Goal: Task Accomplishment & Management: Use online tool/utility

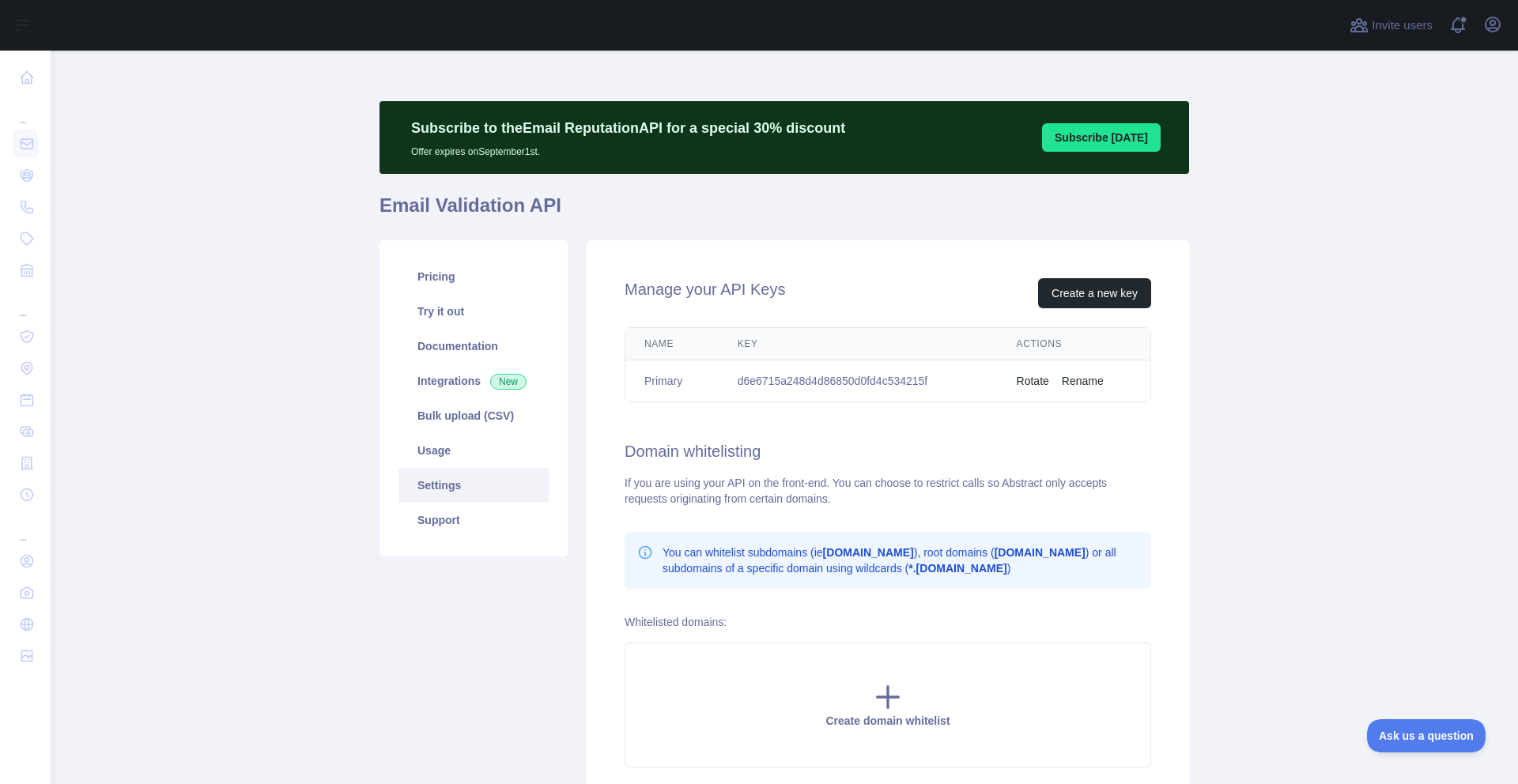
click at [130, 211] on main "Subscribe to the Email Reputation API for a special 30 % discount Offer expires…" at bounding box center [784, 417] width 1468 height 734
click at [464, 390] on link "Integrations New" at bounding box center [474, 381] width 150 height 35
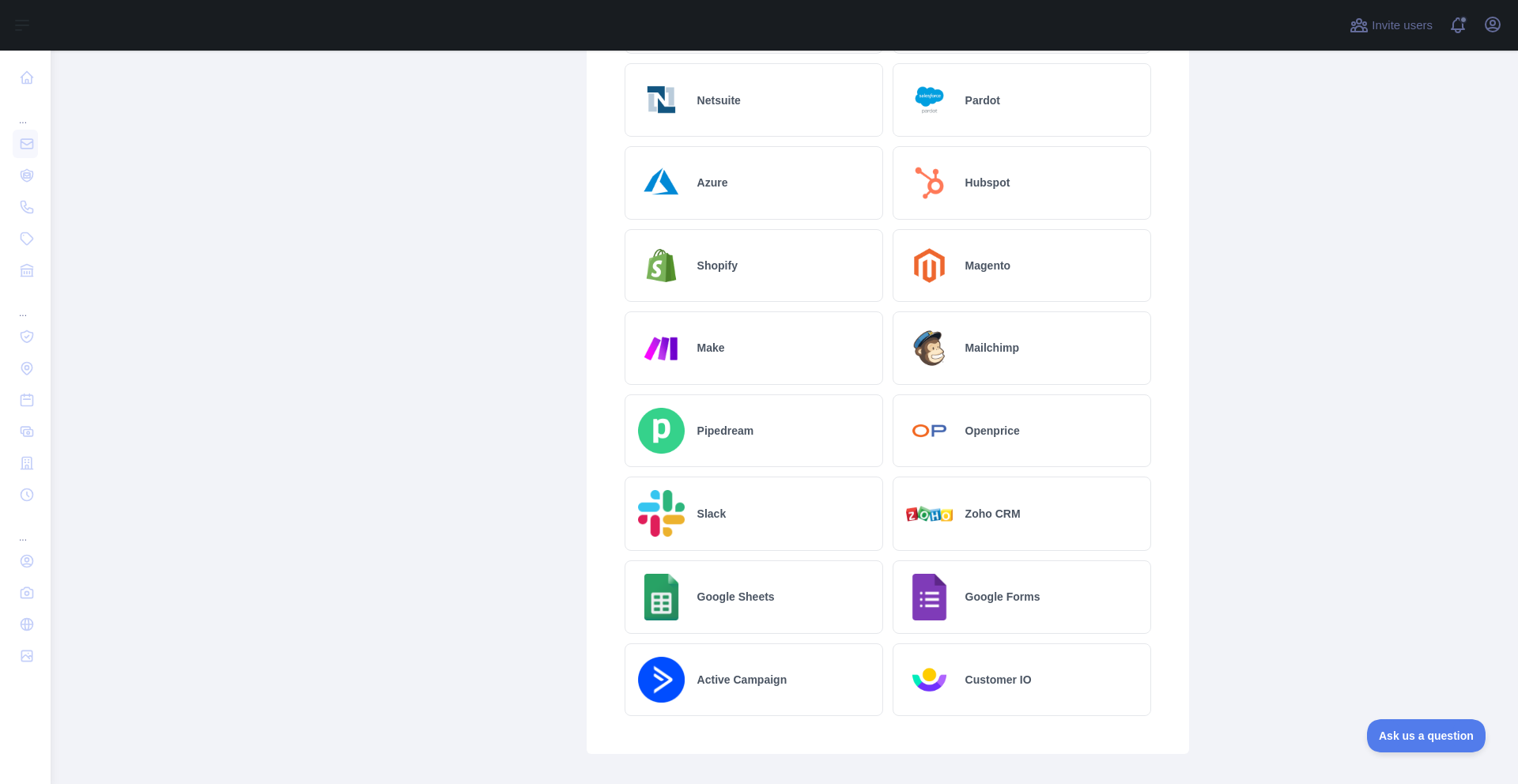
scroll to position [696, 0]
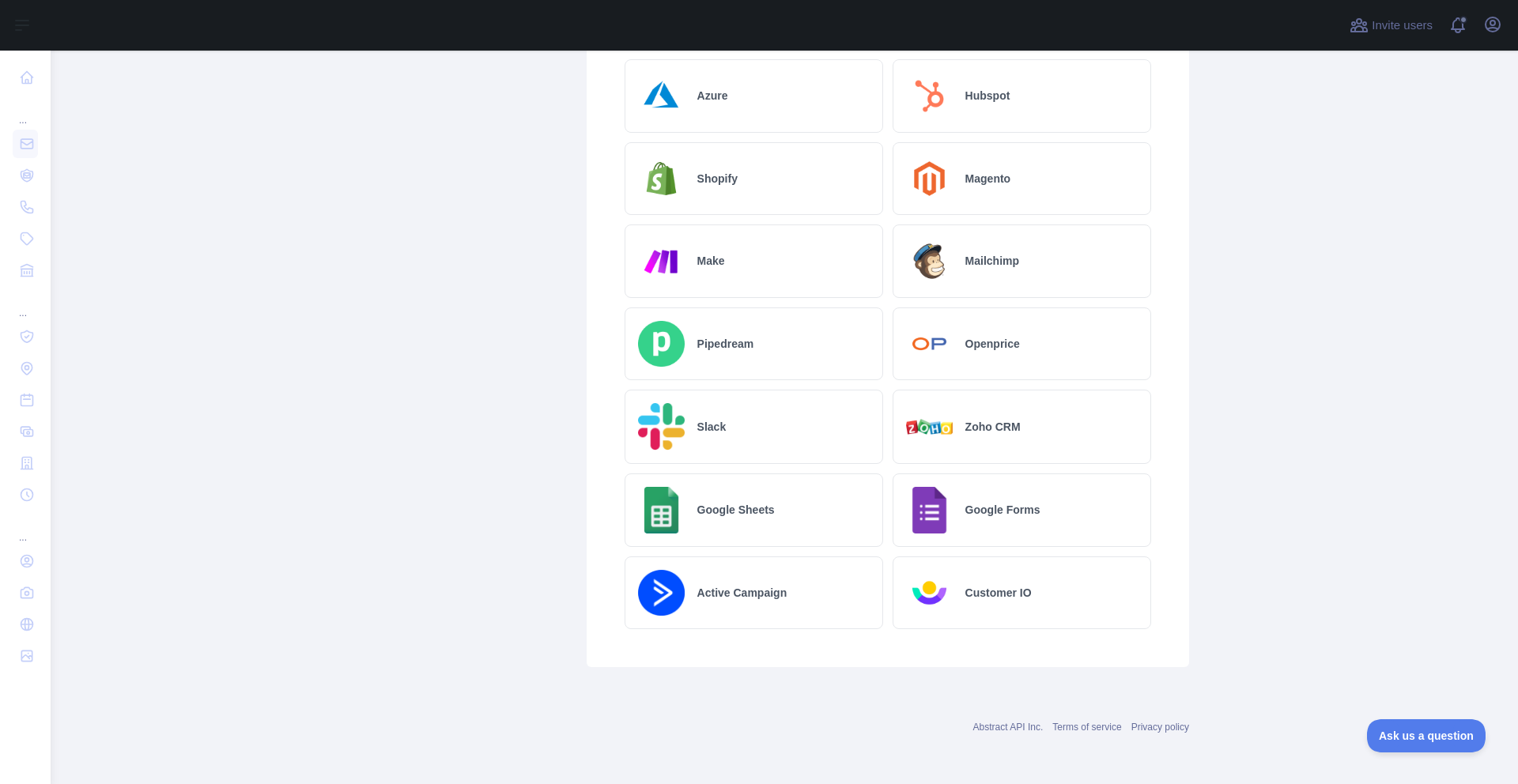
click at [953, 264] on div "Mailchimp" at bounding box center [1022, 261] width 259 height 73
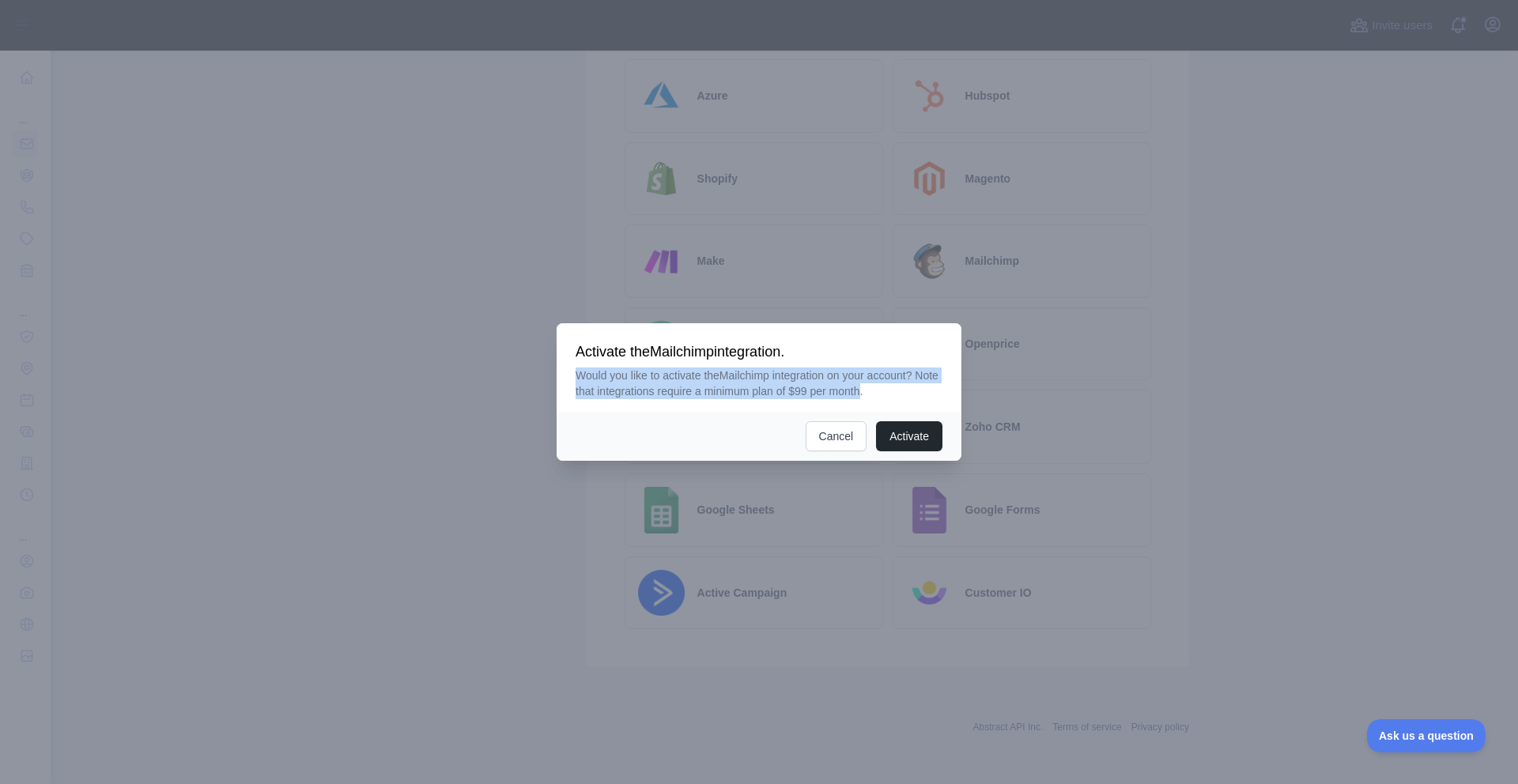
drag, startPoint x: 638, startPoint y: 366, endPoint x: 899, endPoint y: 390, distance: 262.1
click at [899, 390] on div "Activate the Mailchimp integration. Would you like to activate the Mailchimp in…" at bounding box center [759, 371] width 367 height 57
click at [836, 441] on button "Cancel" at bounding box center [836, 436] width 61 height 30
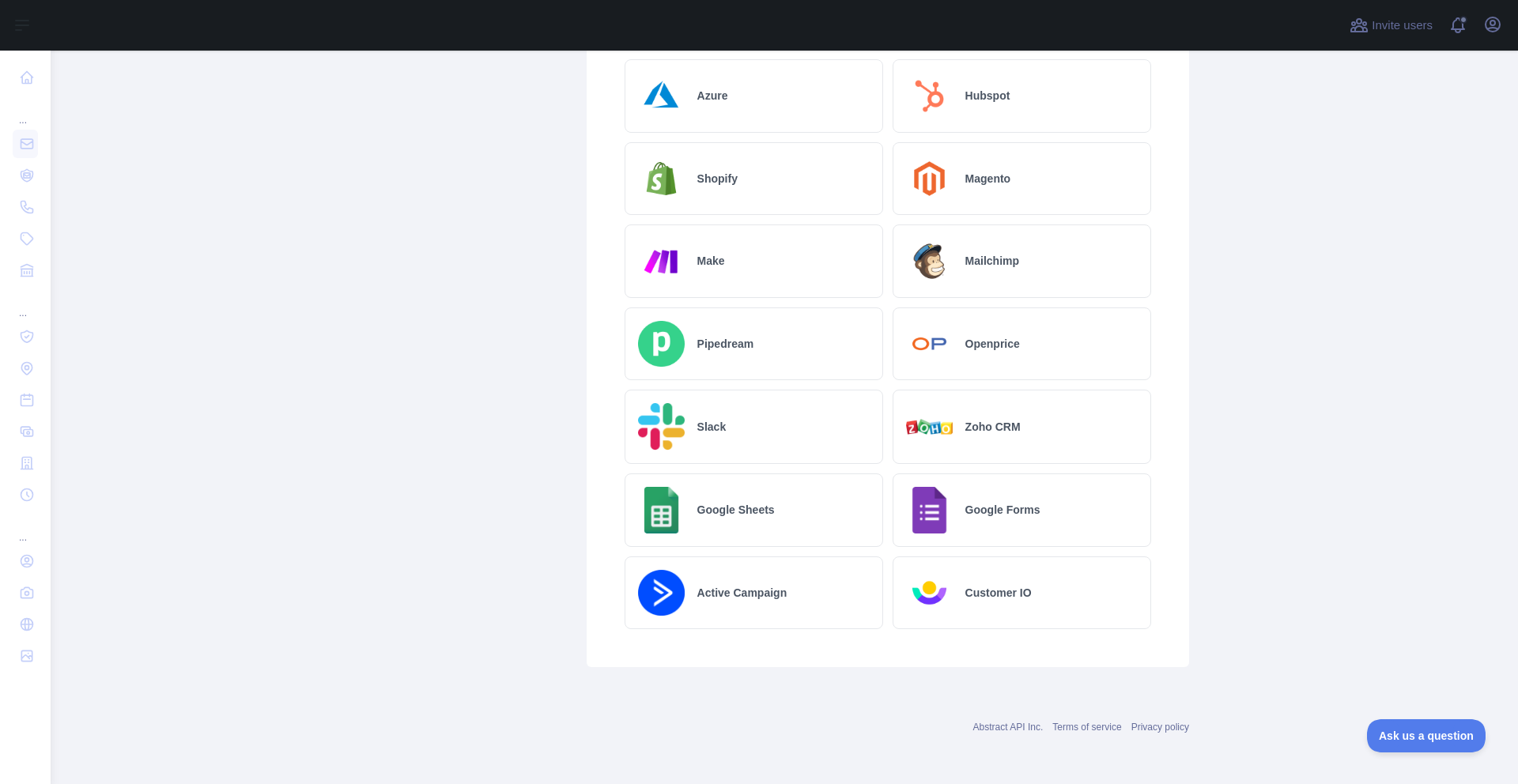
click at [782, 504] on div "Google Sheets" at bounding box center [754, 510] width 259 height 73
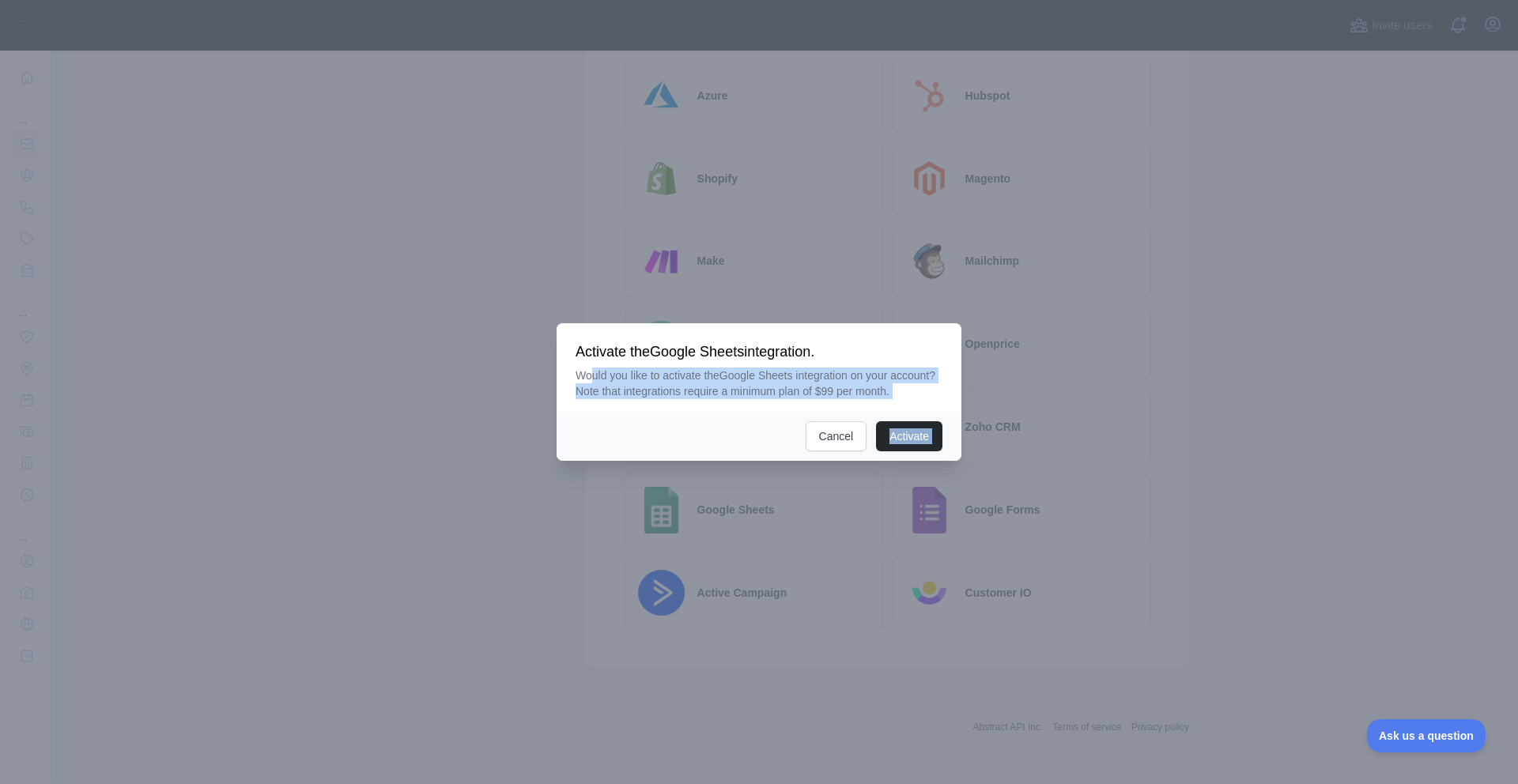
drag, startPoint x: 589, startPoint y: 364, endPoint x: 680, endPoint y: 420, distance: 106.9
click at [680, 420] on div "Activate the Google Sheets integration. Would you like to activate the Google S…" at bounding box center [759, 392] width 405 height 137
click at [680, 420] on div "Activate Cancel" at bounding box center [759, 436] width 405 height 49
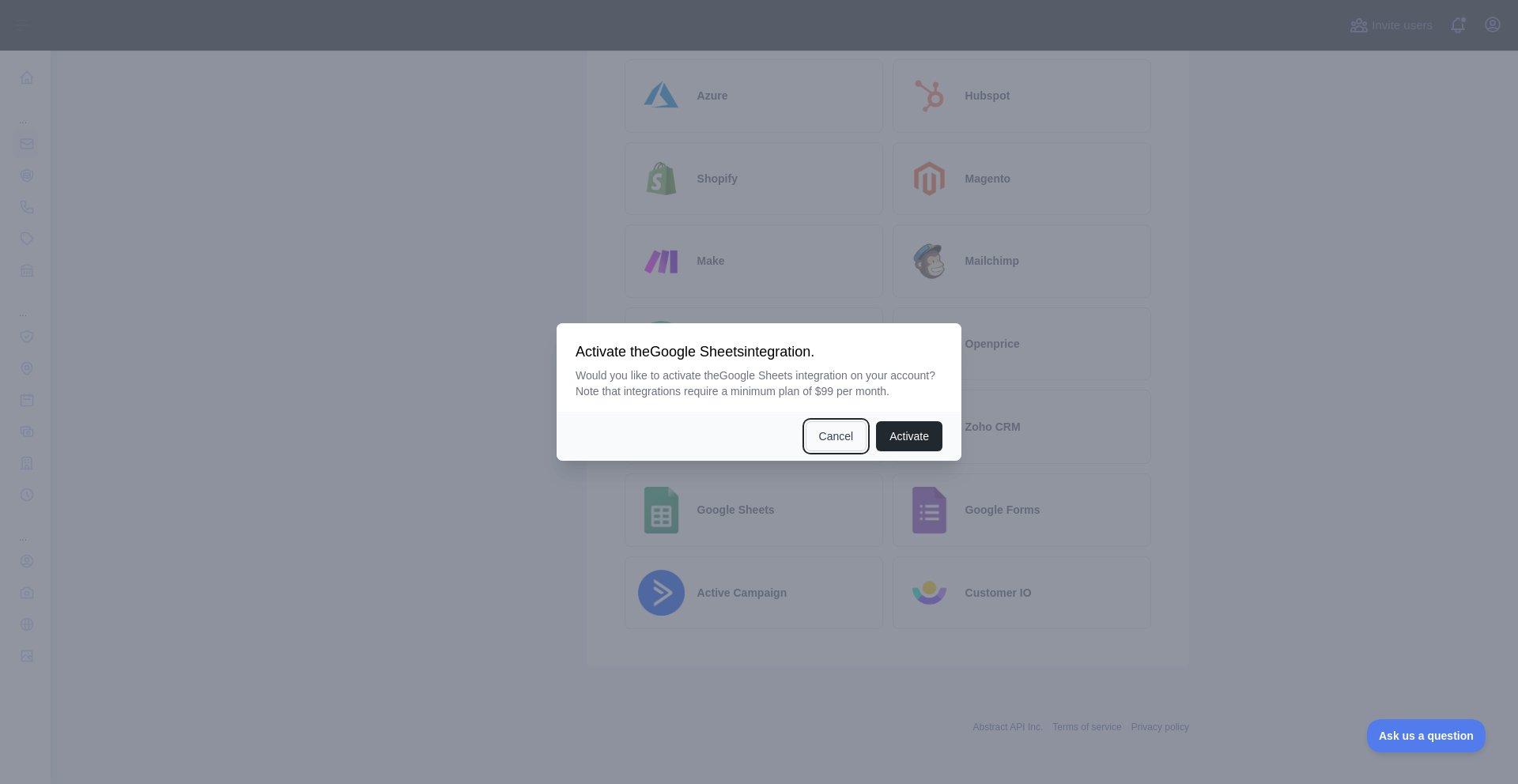
click at [838, 451] on button "Cancel" at bounding box center [836, 436] width 61 height 30
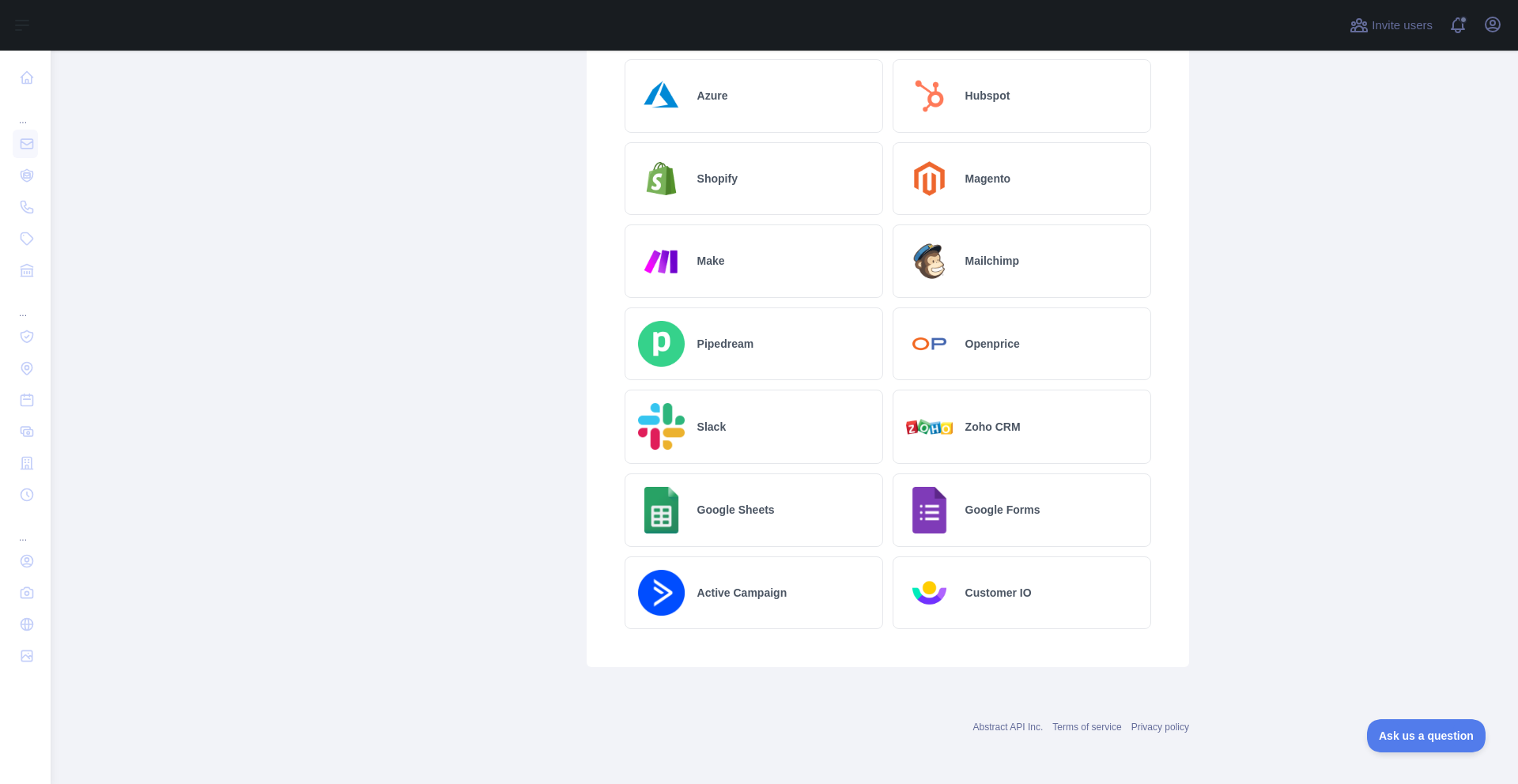
click at [919, 499] on img at bounding box center [930, 510] width 47 height 47
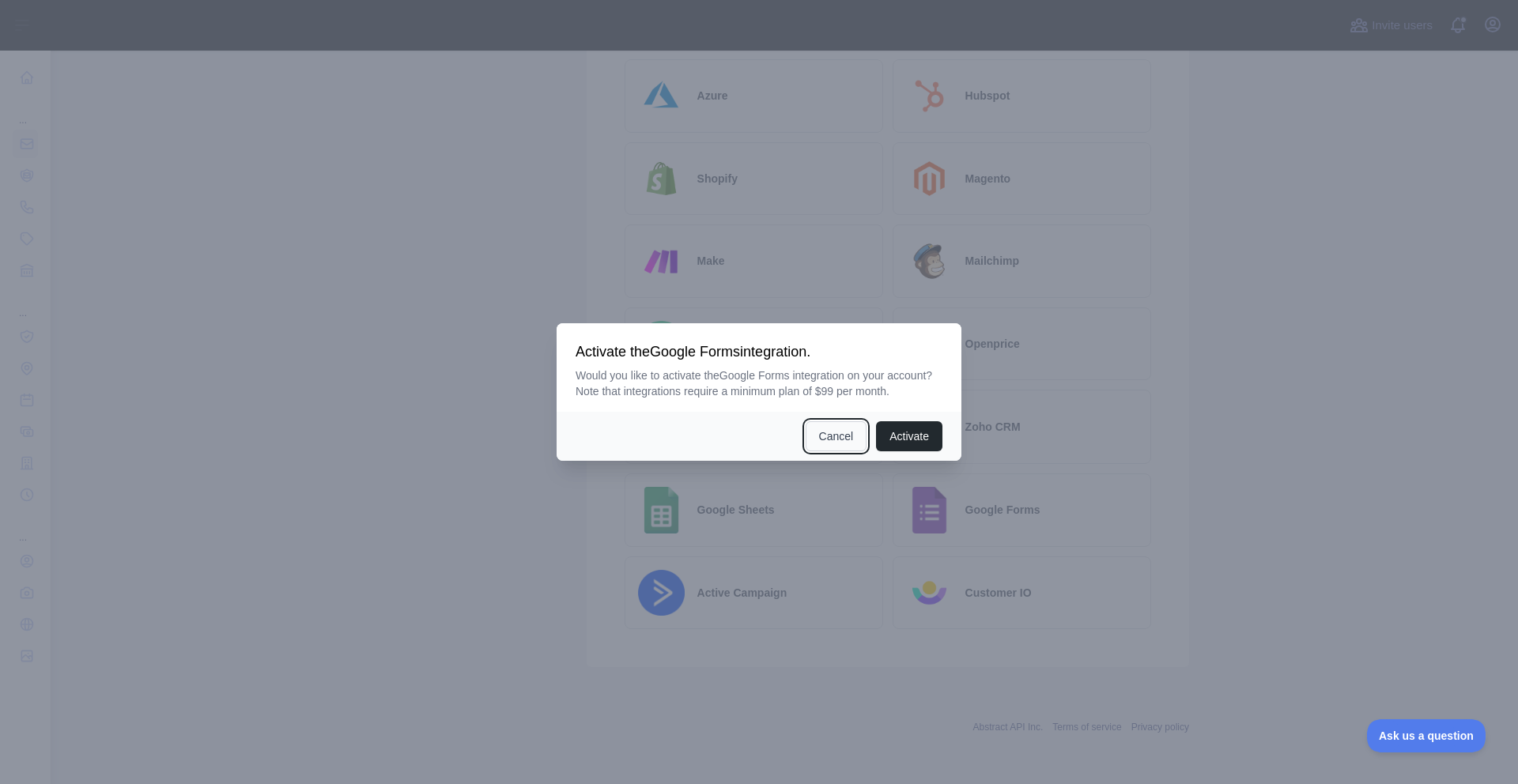
click at [832, 450] on button "Cancel" at bounding box center [836, 436] width 61 height 30
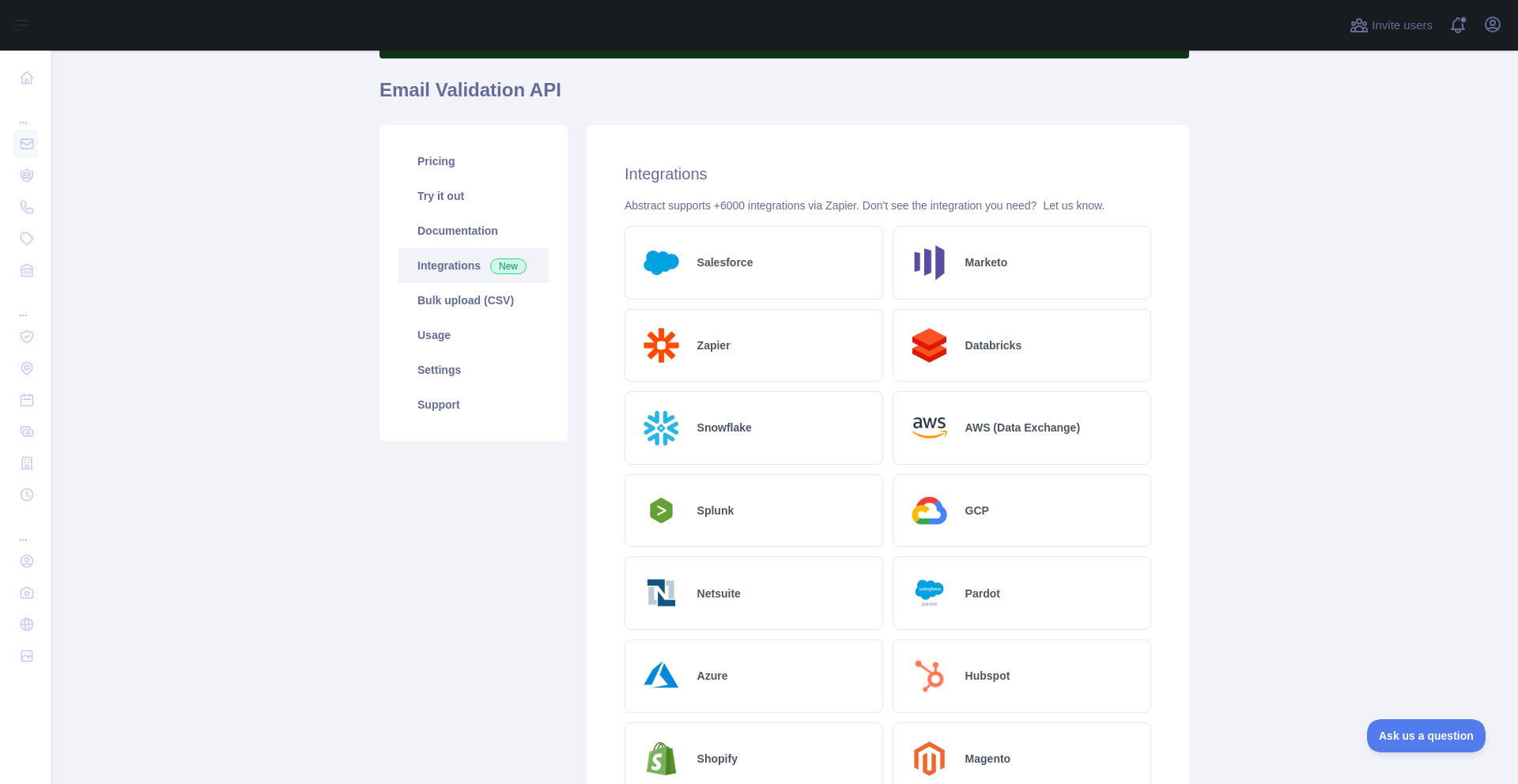
scroll to position [106, 0]
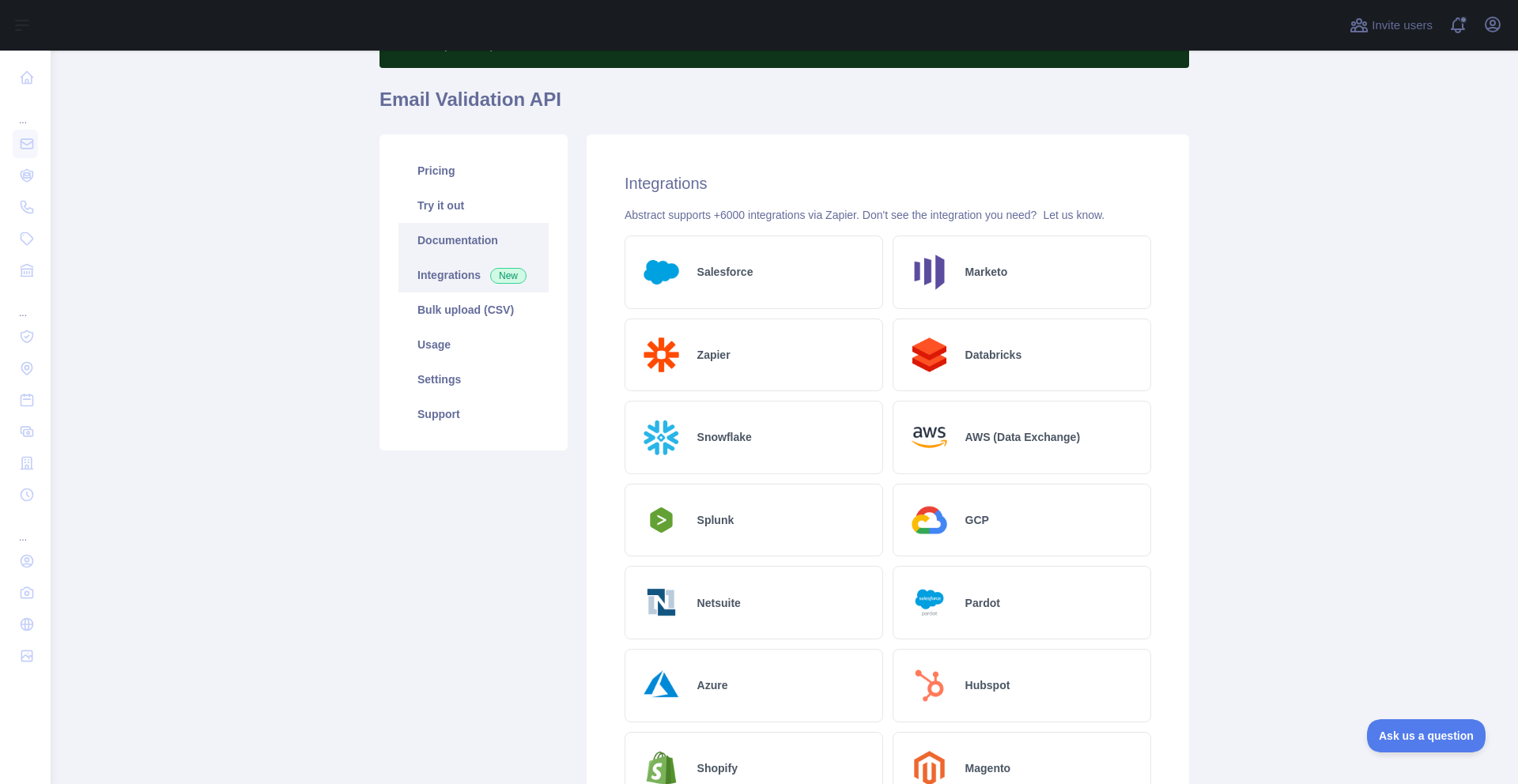
click at [481, 251] on link "Documentation" at bounding box center [474, 241] width 150 height 35
click at [458, 202] on link "Try it out" at bounding box center [474, 206] width 150 height 35
